Goal: Navigation & Orientation: Find specific page/section

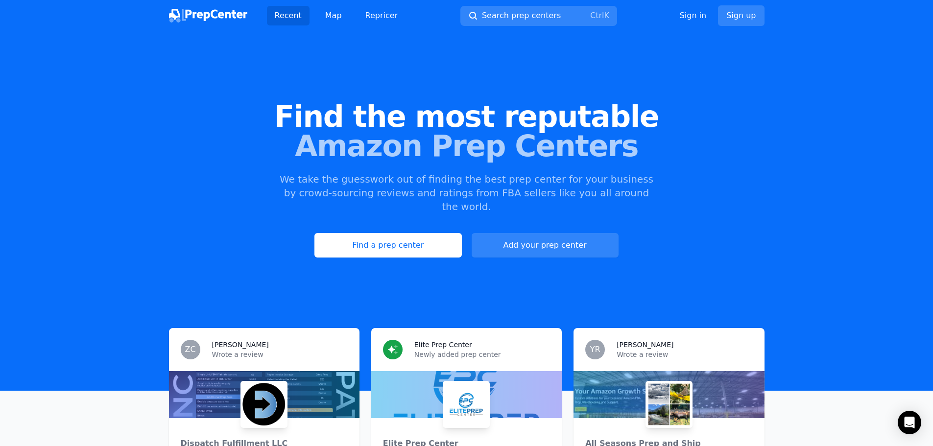
click at [480, 120] on span "Find the most reputable" at bounding box center [466, 116] width 901 height 29
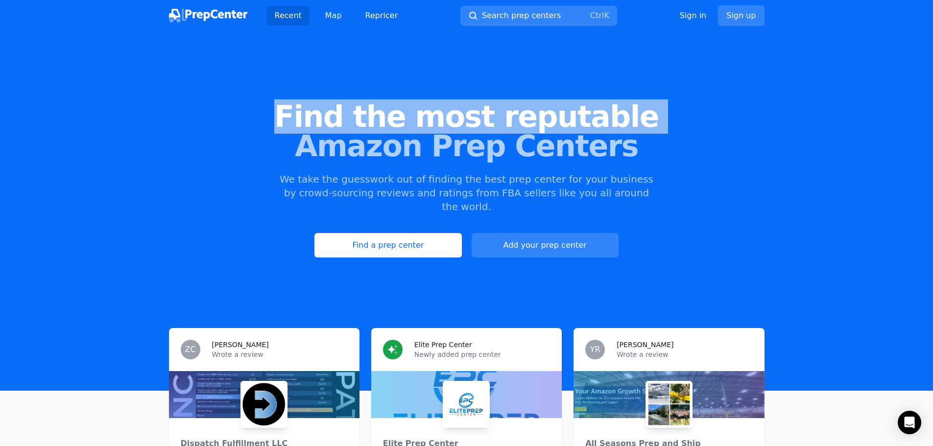
click at [480, 120] on span "Find the most reputable" at bounding box center [466, 116] width 901 height 29
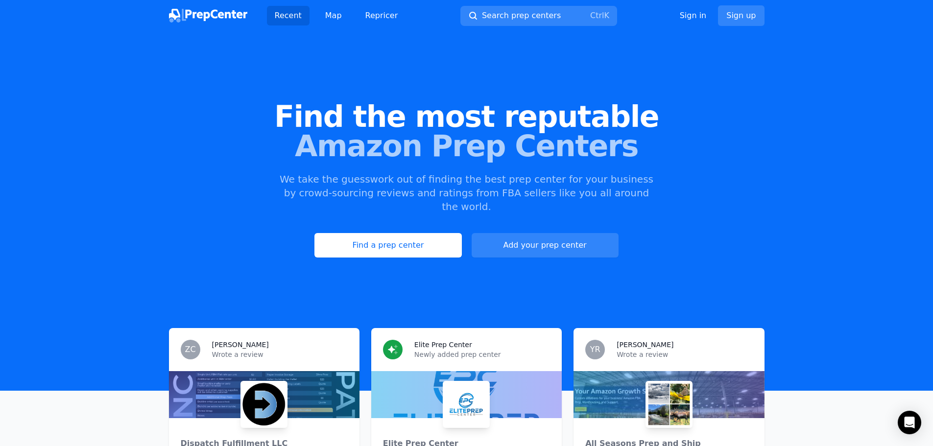
click at [471, 137] on span "Amazon Prep Centers" at bounding box center [466, 145] width 901 height 29
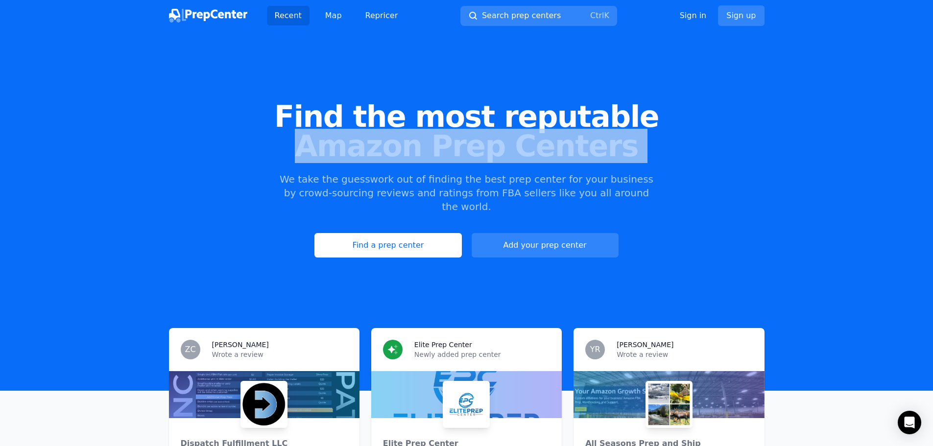
click at [471, 137] on span "Amazon Prep Centers" at bounding box center [466, 145] width 901 height 29
click at [473, 132] on span "Amazon Prep Centers" at bounding box center [466, 145] width 901 height 29
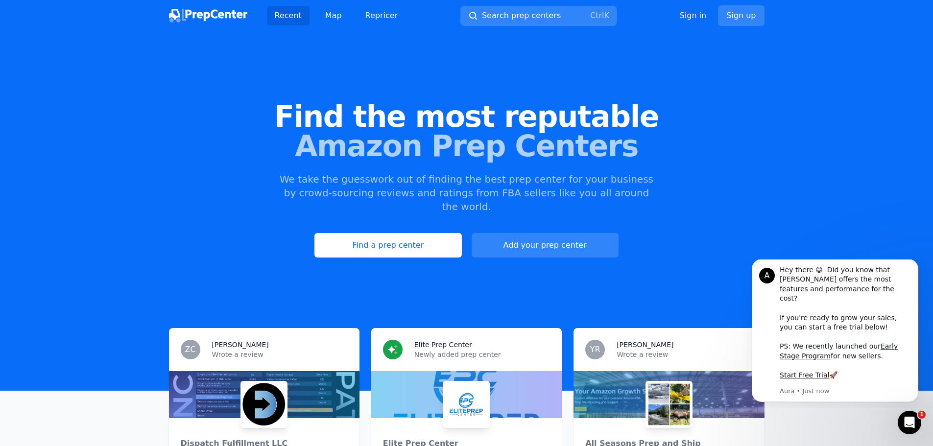
drag, startPoint x: 232, startPoint y: 7, endPoint x: 130, endPoint y: 86, distance: 129.1
click at [130, 86] on div "Find the most reputable Amazon Prep Centers We take the guesswork out of findin…" at bounding box center [466, 179] width 933 height 265
